Goal: Information Seeking & Learning: Learn about a topic

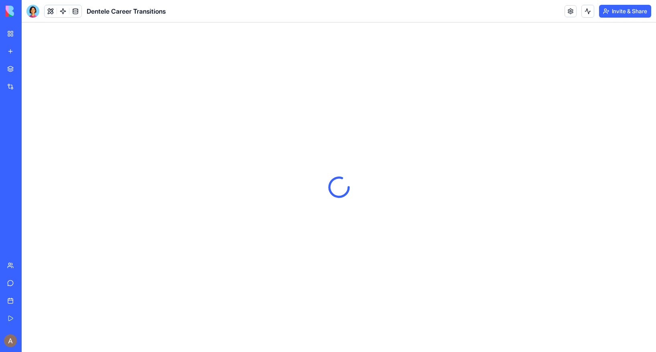
click at [30, 53] on div "New app" at bounding box center [24, 51] width 10 height 8
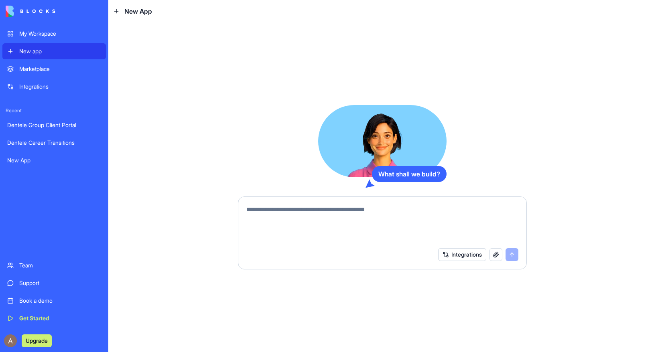
click at [257, 207] on textarea at bounding box center [382, 224] width 272 height 39
paste textarea "**********"
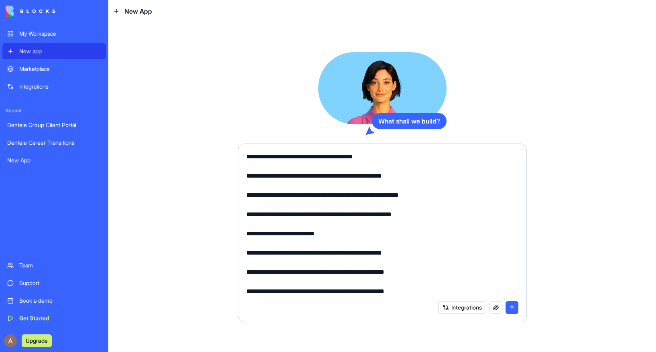
scroll to position [1298, 0]
paste textarea "**********"
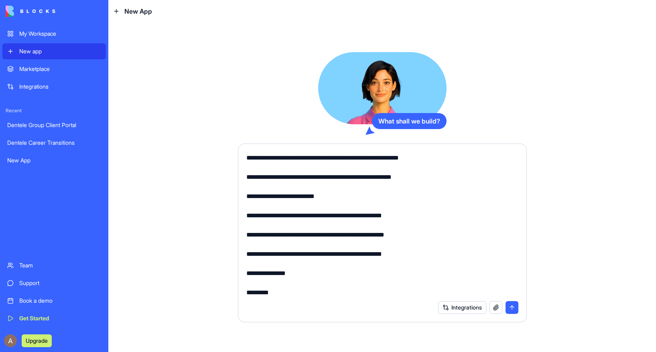
scroll to position [1443, 0]
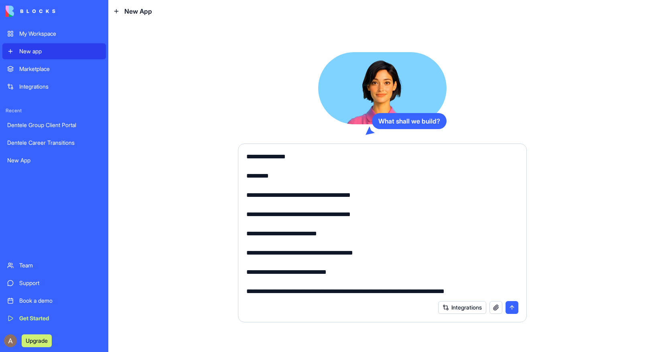
type textarea "**********"
click at [514, 308] on button "submit" at bounding box center [511, 307] width 13 height 13
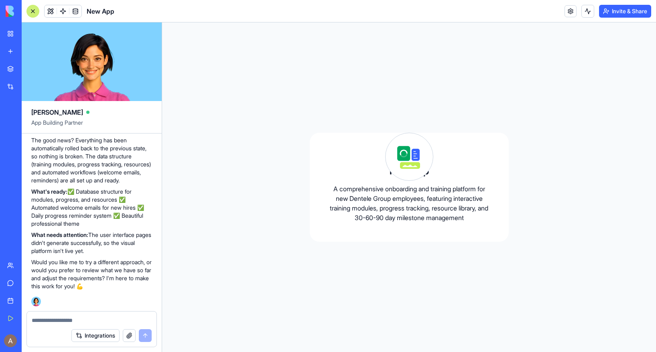
scroll to position [1463, 0]
click at [122, 318] on textarea at bounding box center [92, 320] width 120 height 8
type textarea "**********"
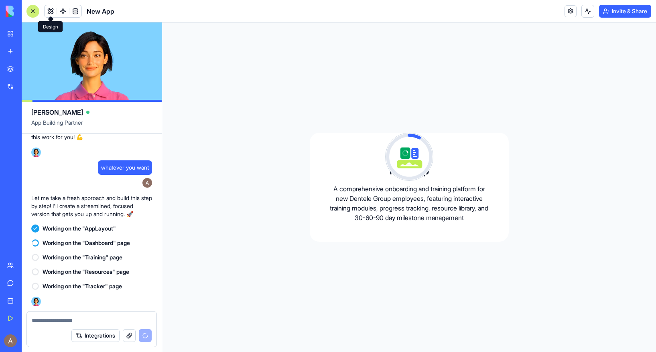
scroll to position [1621, 0]
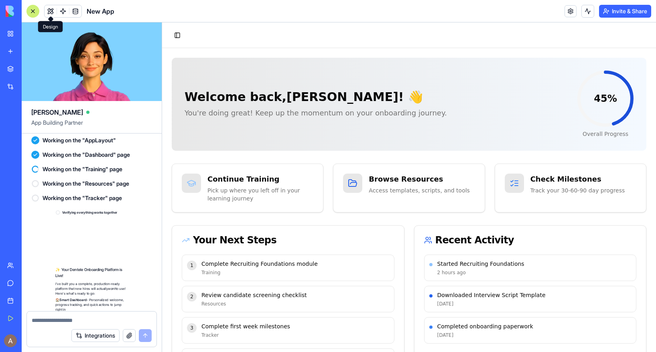
scroll to position [1861, 0]
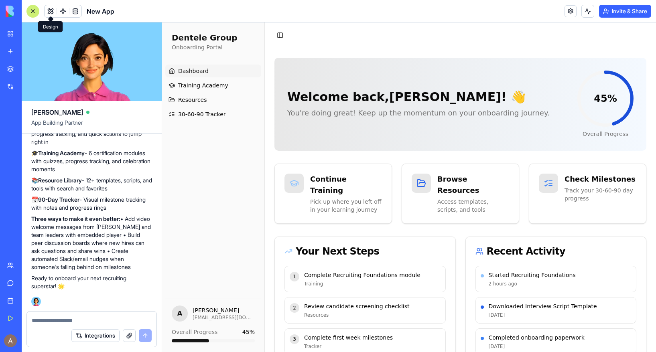
click at [206, 67] on span "Dashboard" at bounding box center [193, 71] width 30 height 8
click at [501, 198] on p "Access templates, scripts, and tools" at bounding box center [473, 206] width 75 height 17
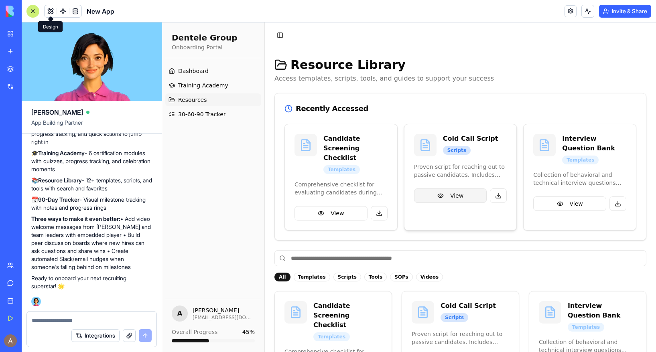
click at [458, 195] on button "View" at bounding box center [450, 195] width 73 height 14
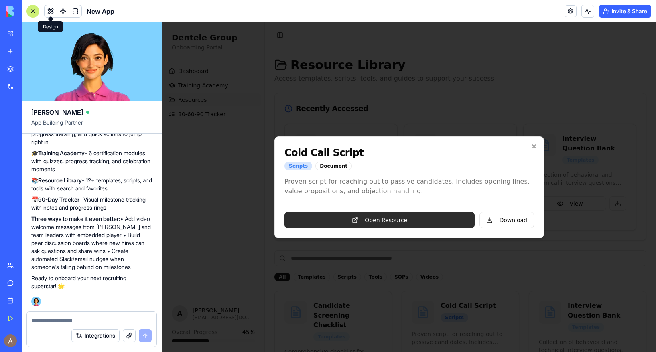
click at [454, 220] on link "Open Resource" at bounding box center [379, 220] width 190 height 16
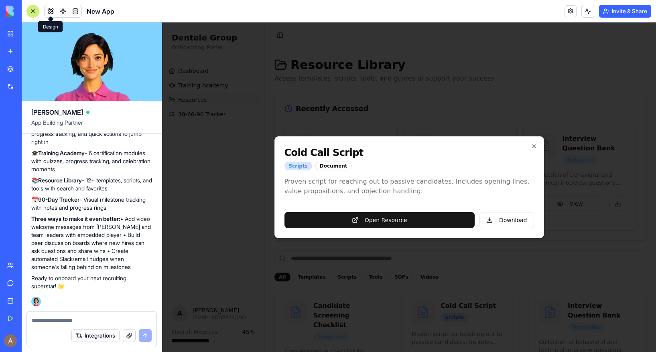
click at [91, 321] on textarea at bounding box center [92, 320] width 120 height 8
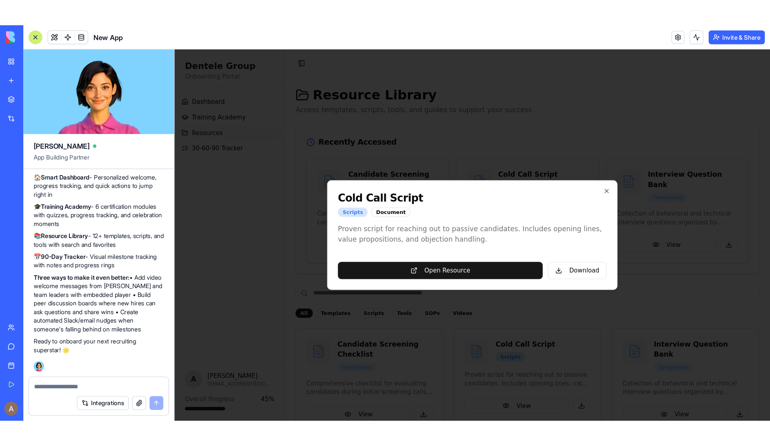
scroll to position [1846, 0]
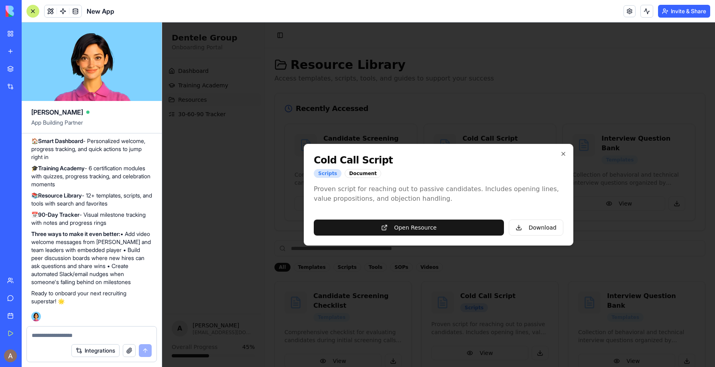
click at [80, 333] on textarea at bounding box center [92, 336] width 120 height 8
type textarea "**********"
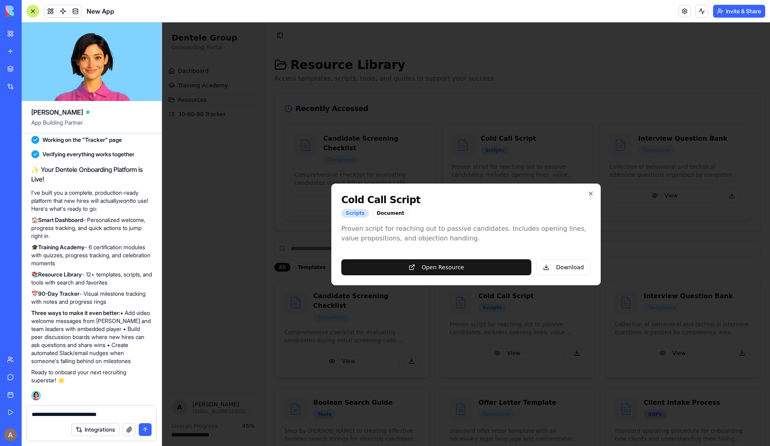
scroll to position [1767, 0]
click at [127, 352] on button "button" at bounding box center [129, 430] width 13 height 13
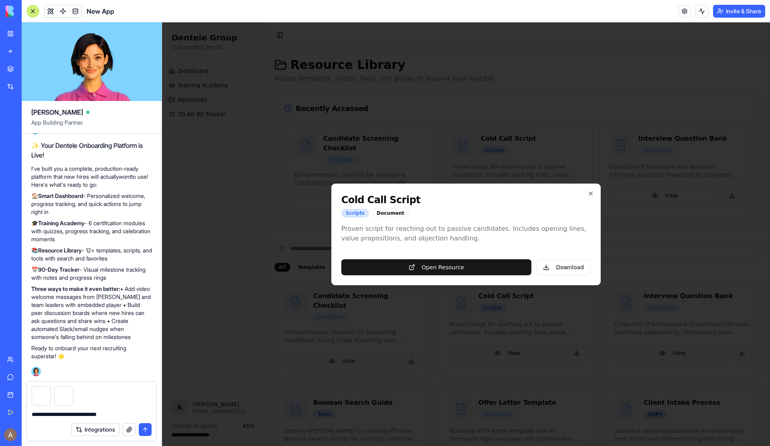
scroll to position [1791, 0]
click at [149, 352] on button "submit" at bounding box center [145, 430] width 13 height 13
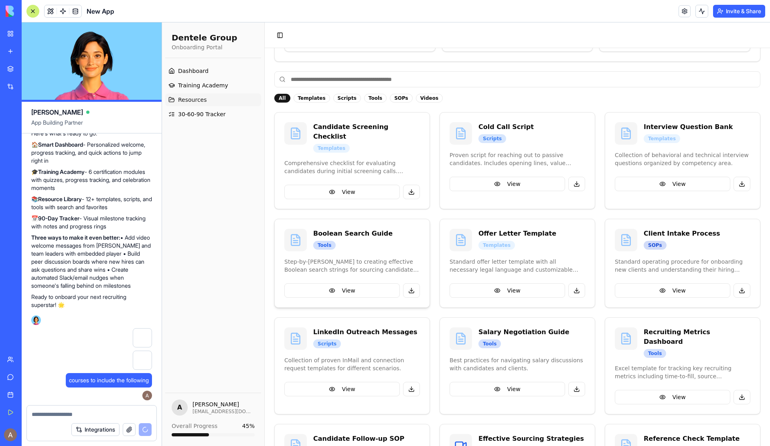
scroll to position [157, 0]
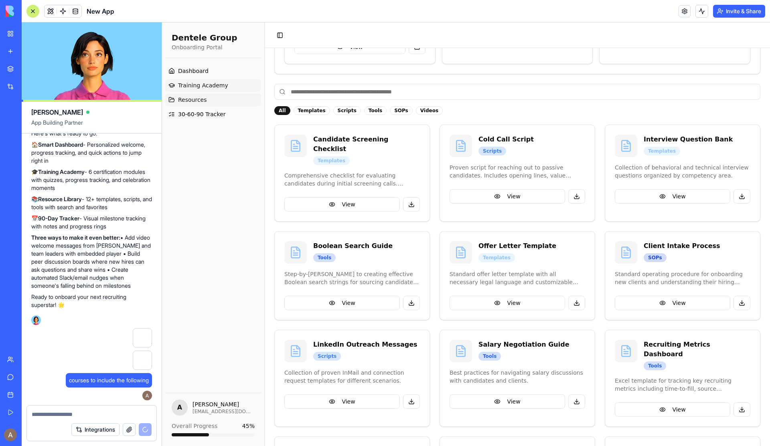
click at [219, 85] on span "Training Academy" at bounding box center [203, 85] width 50 height 8
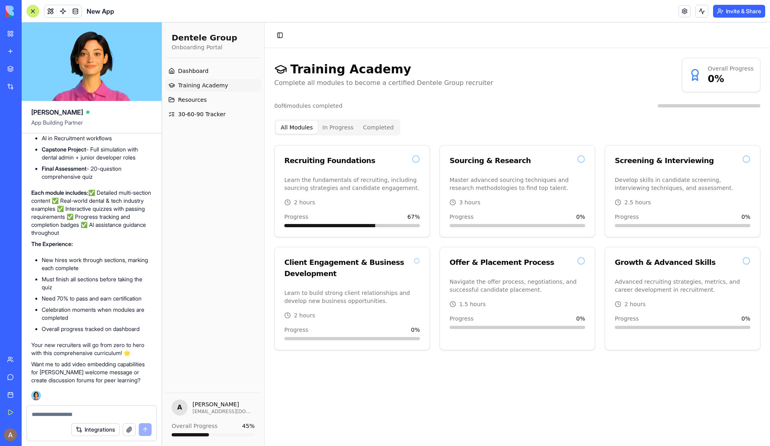
scroll to position [2787, 0]
drag, startPoint x: 39, startPoint y: 372, endPoint x: 62, endPoint y: 377, distance: 23.0
click at [62, 352] on p "Want me to add video embedding capabilities for [PERSON_NAME] welcome message o…" at bounding box center [91, 373] width 121 height 24
copy p "create discussion forums for peer learning?"
click at [43, 352] on textarea at bounding box center [92, 415] width 120 height 8
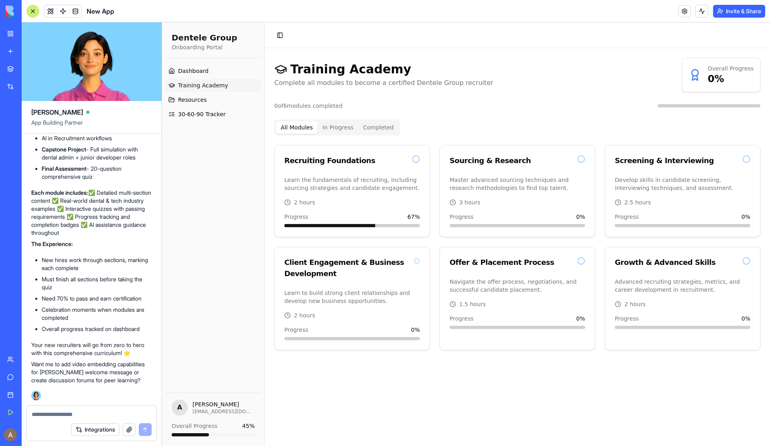
paste textarea "**********"
type textarea "**********"
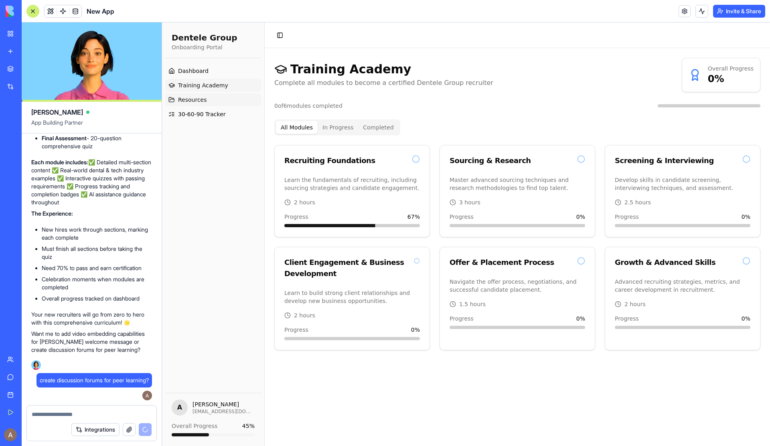
click at [197, 97] on span "Resources" at bounding box center [192, 100] width 29 height 8
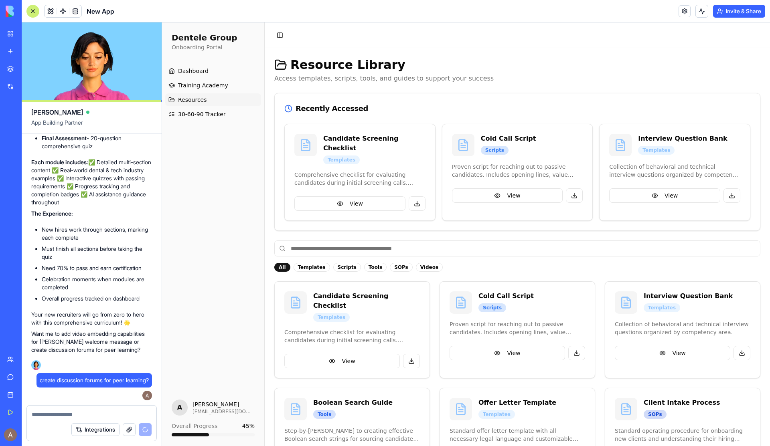
click at [340, 263] on div "Scripts" at bounding box center [347, 267] width 28 height 9
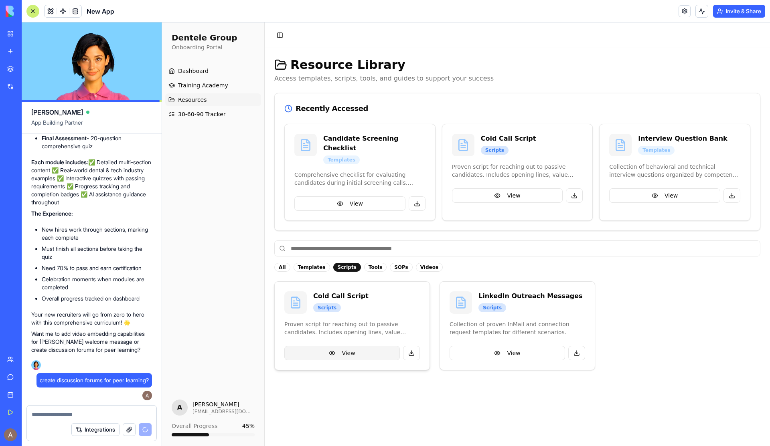
click at [368, 346] on button "View" at bounding box center [342, 353] width 116 height 14
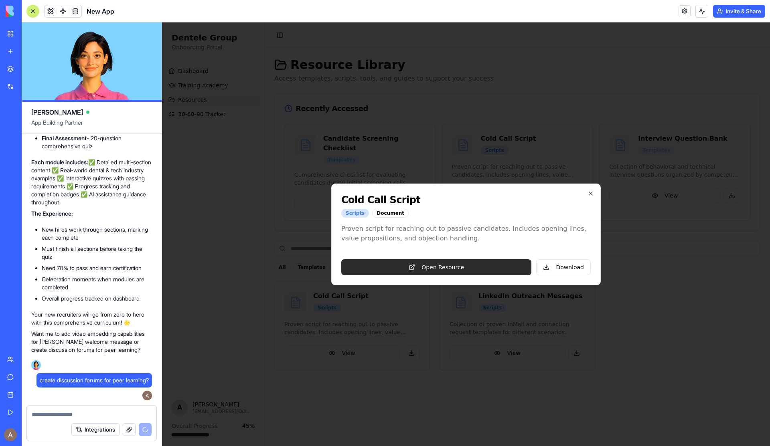
click at [437, 270] on link "Open Resource" at bounding box center [436, 267] width 190 height 16
click at [61, 352] on textarea at bounding box center [92, 415] width 120 height 8
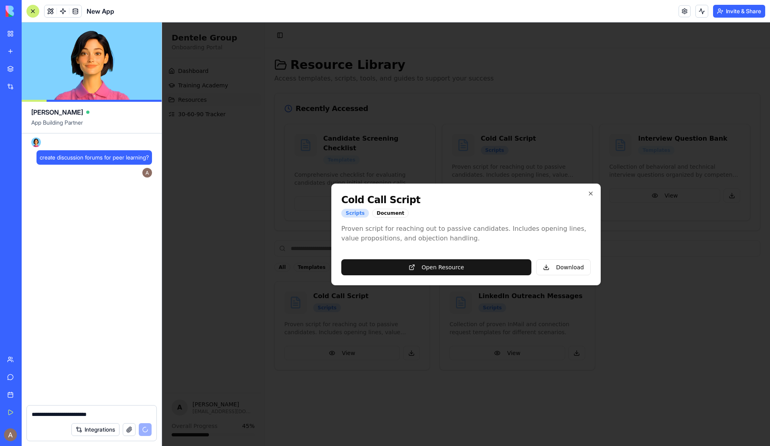
scroll to position [3071, 0]
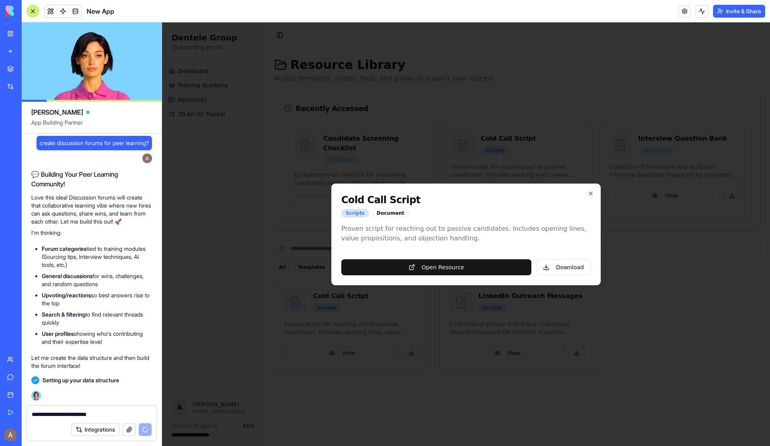
type textarea "**********"
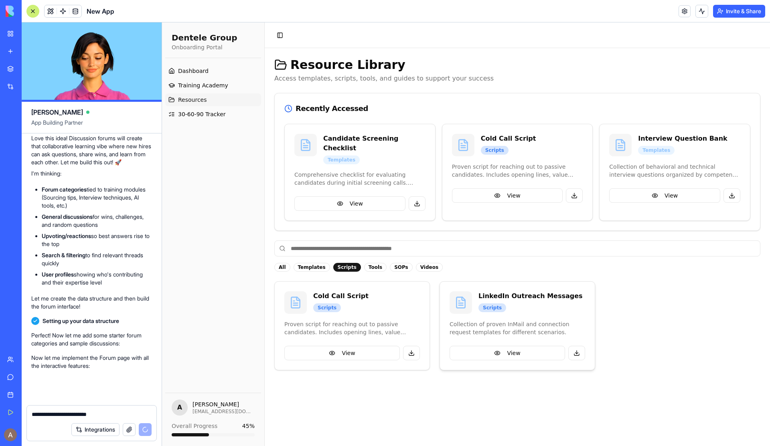
scroll to position [3131, 0]
click at [219, 83] on span "Training Academy" at bounding box center [203, 85] width 50 height 8
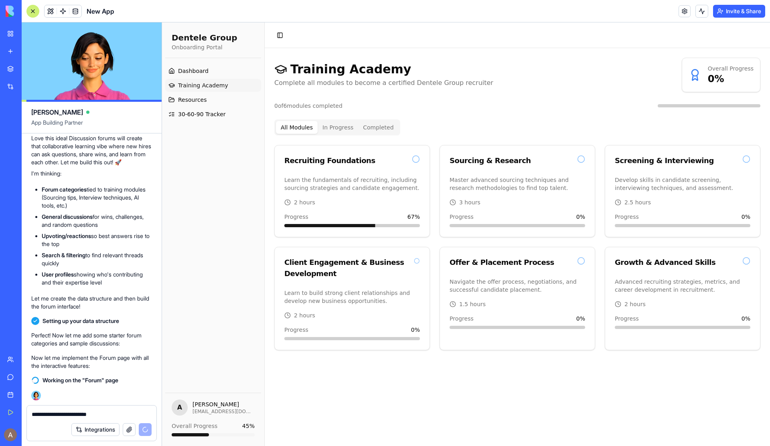
click at [210, 81] on link "Training Academy" at bounding box center [213, 85] width 96 height 13
click at [232, 102] on link "Resources" at bounding box center [213, 99] width 96 height 13
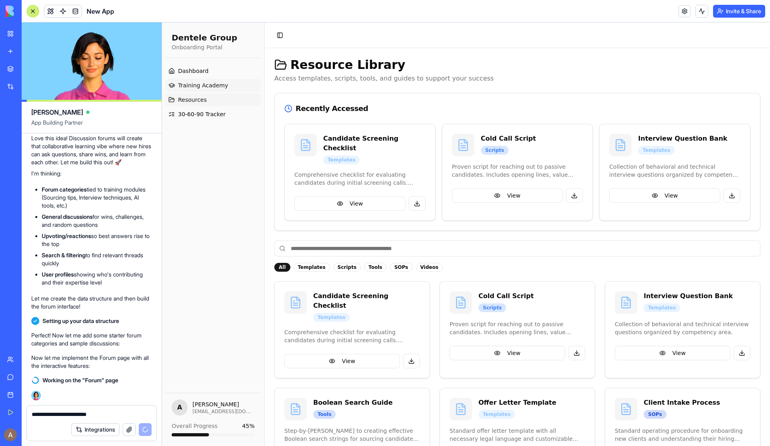
click at [234, 86] on link "Training Academy" at bounding box center [213, 85] width 96 height 13
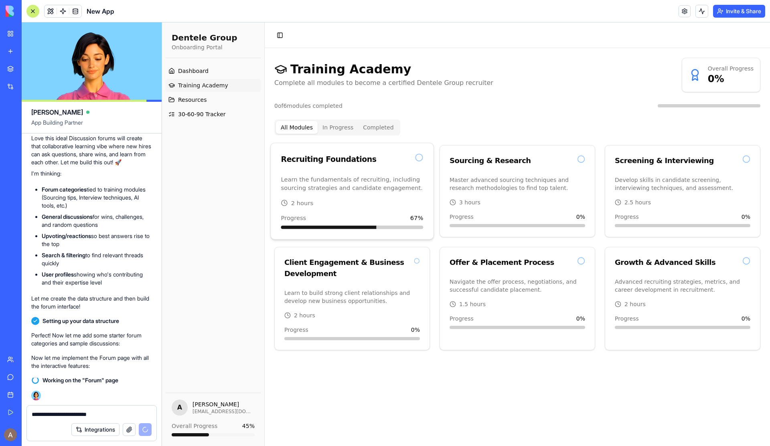
click at [384, 159] on div "Recruiting Foundations" at bounding box center [352, 160] width 142 height 12
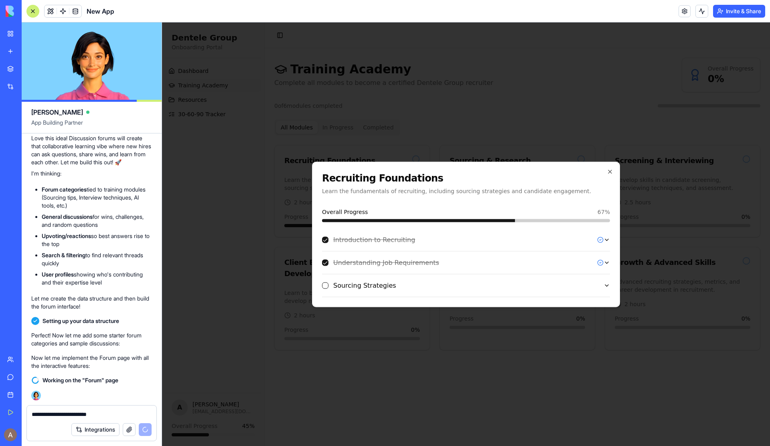
click at [437, 216] on div "Overall Progress 67 %" at bounding box center [466, 215] width 288 height 14
click at [440, 227] on div "Overall Progress 67 % Introduction to Recruiting Understanding Job Requirements…" at bounding box center [466, 252] width 288 height 89
click at [597, 212] on div "Overall Progress 67 %" at bounding box center [466, 212] width 288 height 8
click at [608, 172] on icon "button" at bounding box center [610, 171] width 6 height 6
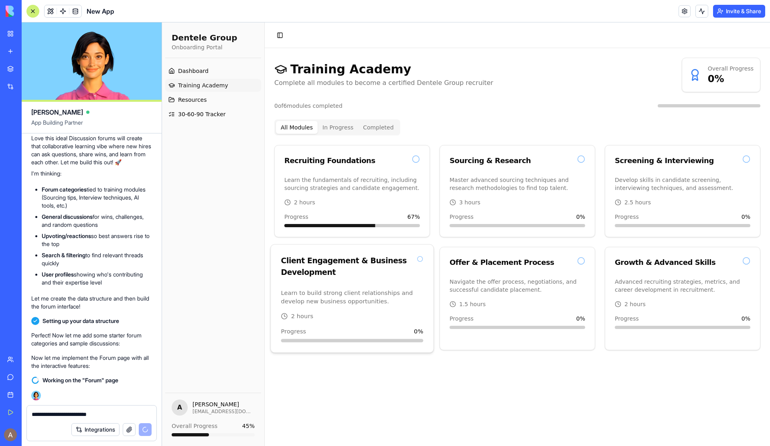
click at [391, 292] on p "Learn to build strong client relationships and develop new business opportuniti…" at bounding box center [352, 297] width 142 height 17
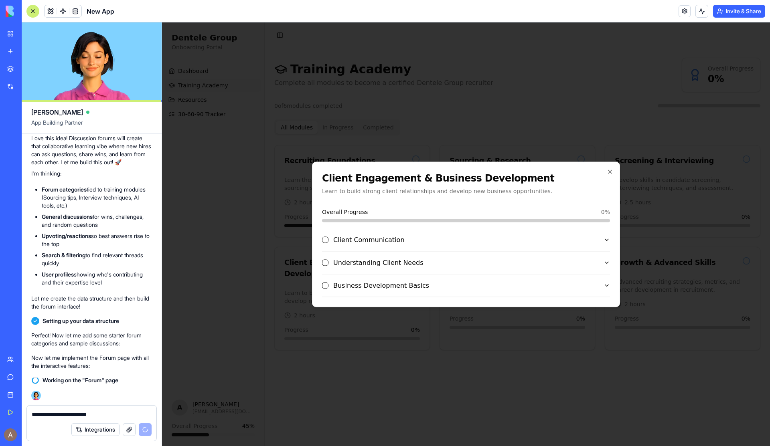
click at [414, 236] on div "Client Communication" at bounding box center [463, 240] width 282 height 10
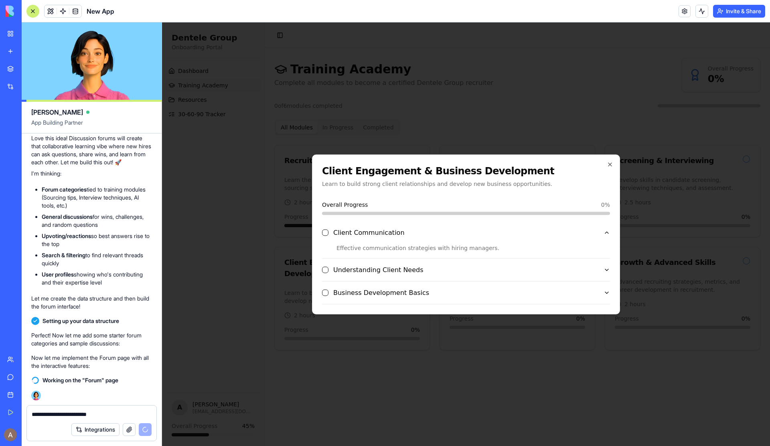
click at [414, 249] on div "Effective communication strategies with hiring managers." at bounding box center [466, 248] width 288 height 8
click at [611, 164] on icon "button" at bounding box center [610, 164] width 6 height 6
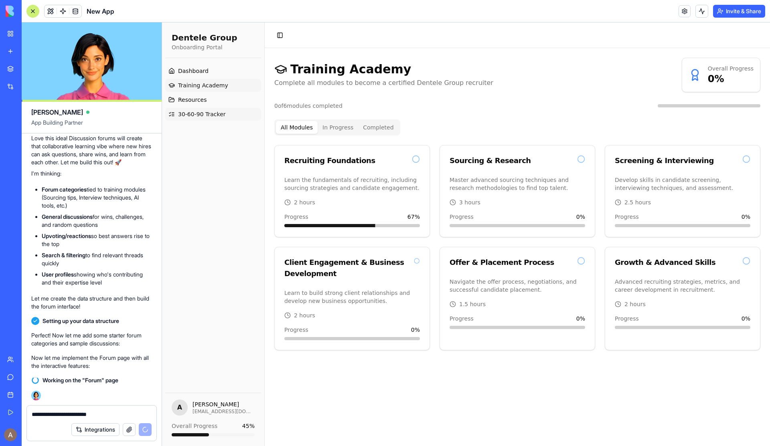
click at [182, 114] on span "30-60-90 Tracker" at bounding box center [202, 114] width 48 height 8
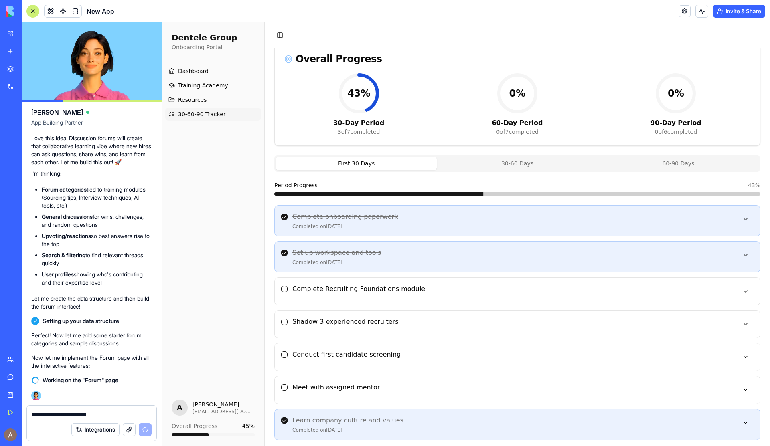
scroll to position [53, 0]
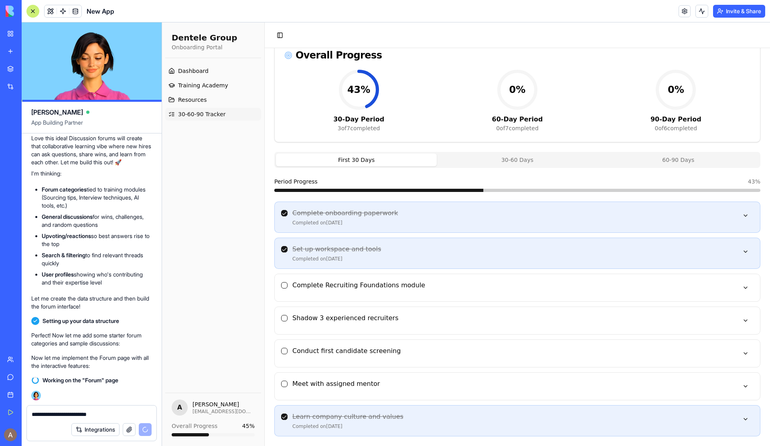
click at [395, 280] on div "Complete Recruiting Foundations module" at bounding box center [517, 288] width 486 height 28
click at [395, 287] on h4 "Complete Recruiting Foundations module" at bounding box center [513, 286] width 442 height 10
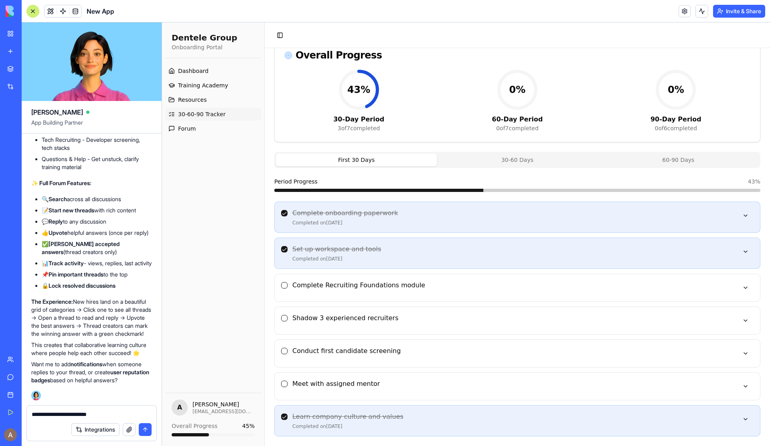
scroll to position [3564, 0]
click at [212, 69] on link "Dashboard" at bounding box center [213, 71] width 96 height 13
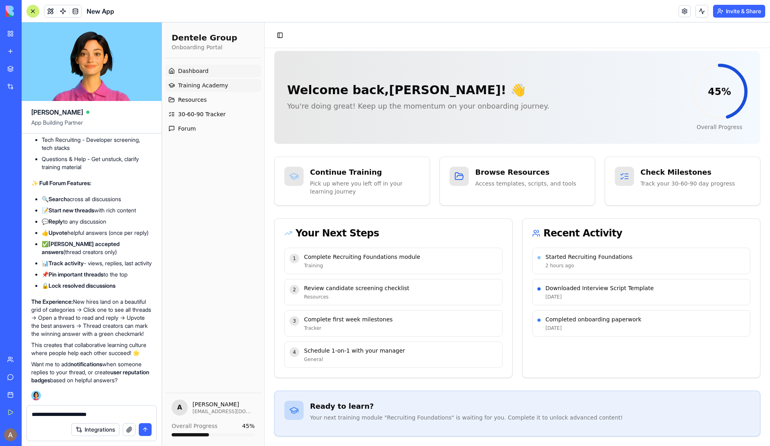
click at [211, 87] on span "Training Academy" at bounding box center [203, 85] width 50 height 8
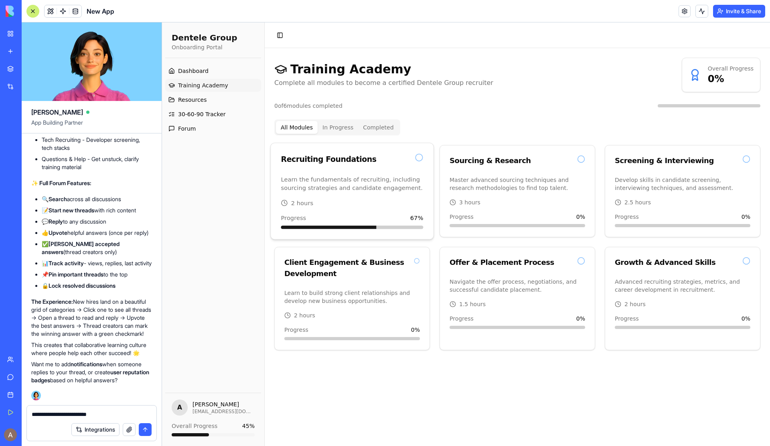
click at [382, 200] on div "2 hours" at bounding box center [352, 203] width 142 height 8
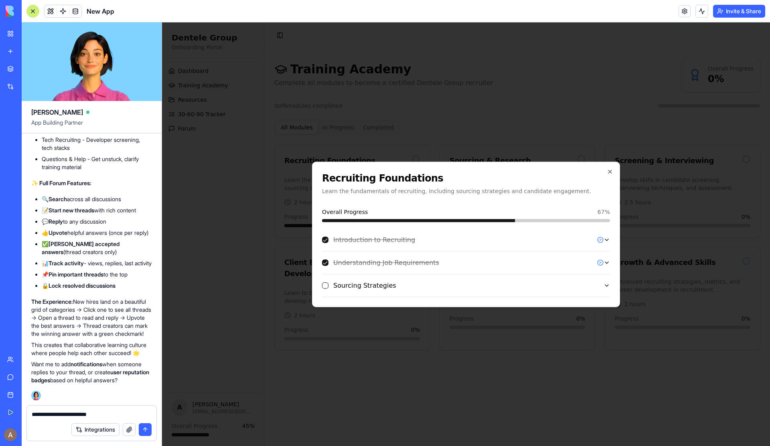
click at [458, 282] on div "Sourcing Strategies" at bounding box center [463, 286] width 282 height 10
